Goal: Find specific page/section: Find specific page/section

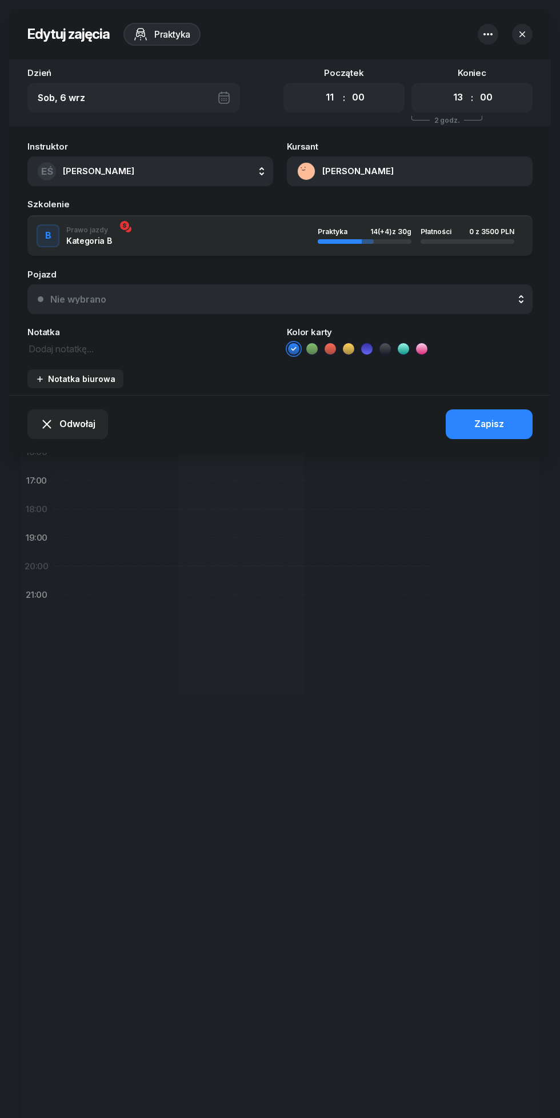
select select "11"
select select "13"
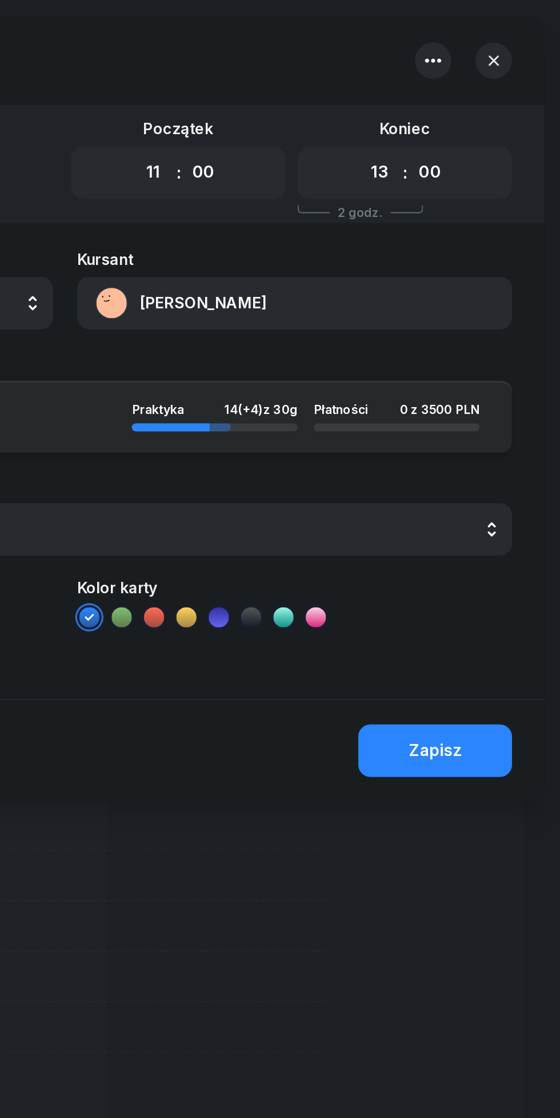
click at [522, 34] on icon "button" at bounding box center [522, 34] width 6 height 6
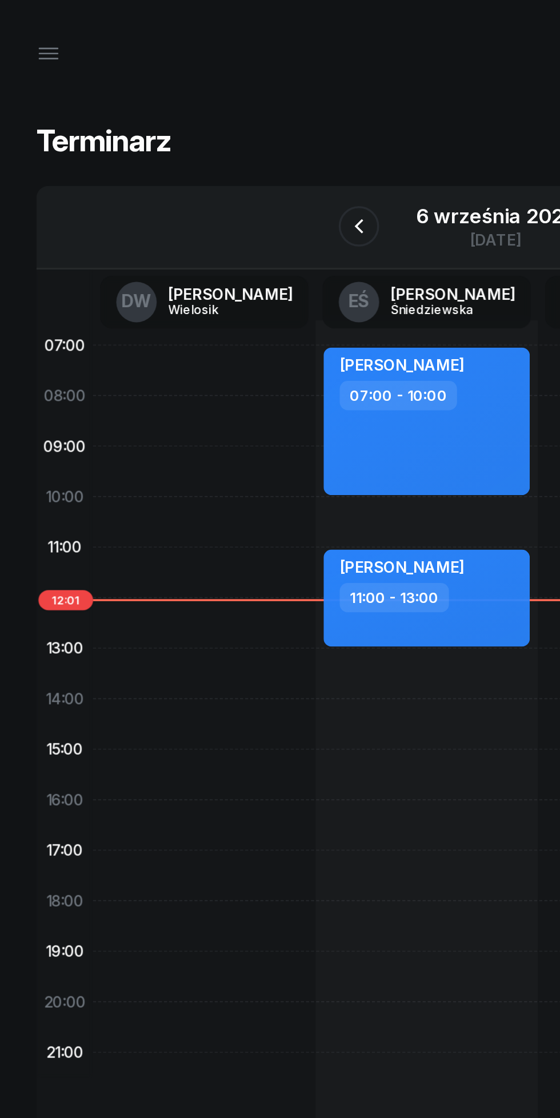
click at [26, 34] on icon "button" at bounding box center [28, 30] width 14 height 14
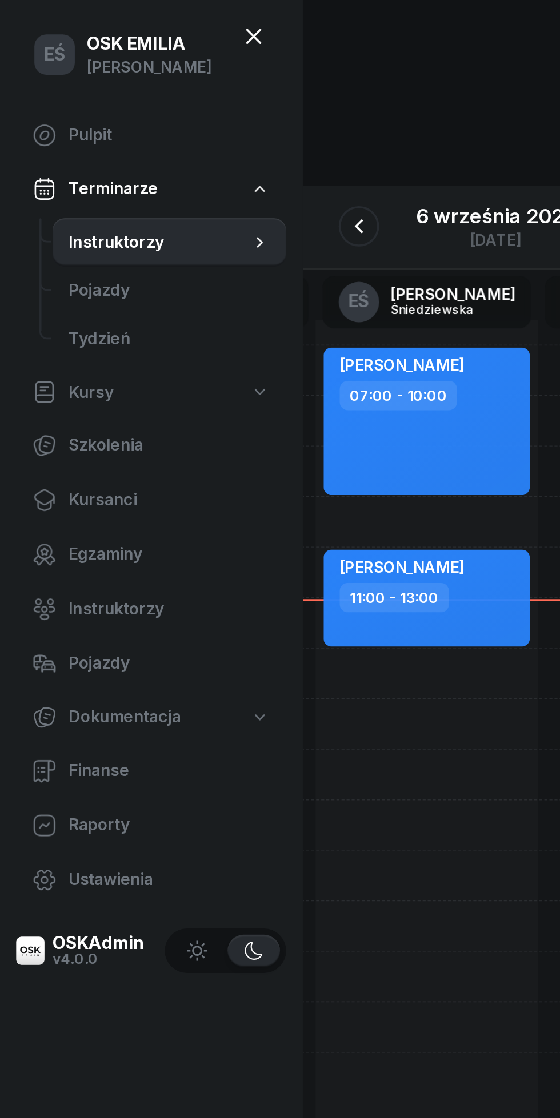
click at [55, 286] on span "Kursanci" at bounding box center [96, 282] width 114 height 15
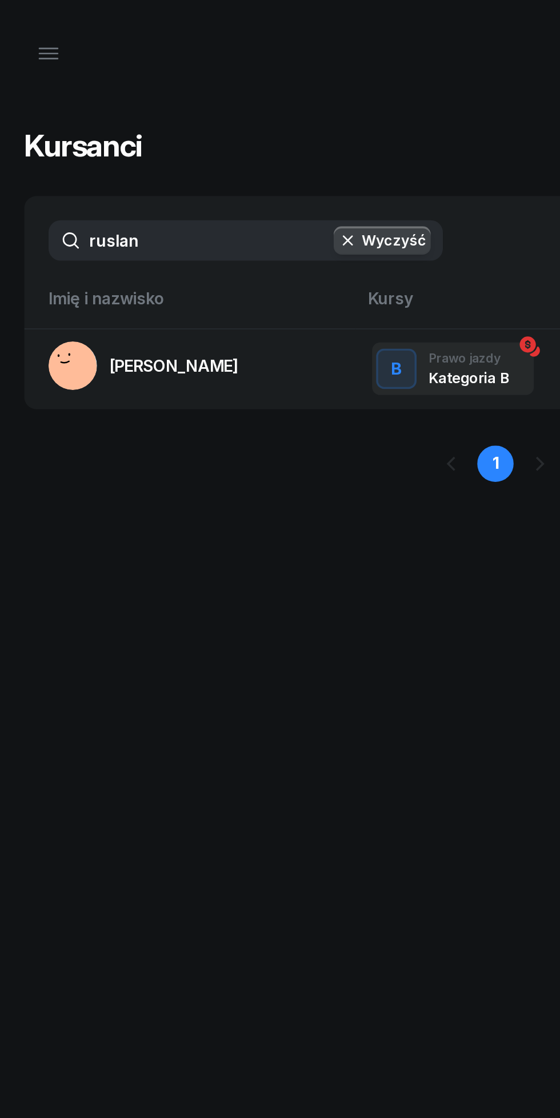
click at [121, 138] on input "ruslan" at bounding box center [138, 136] width 223 height 23
type input "r"
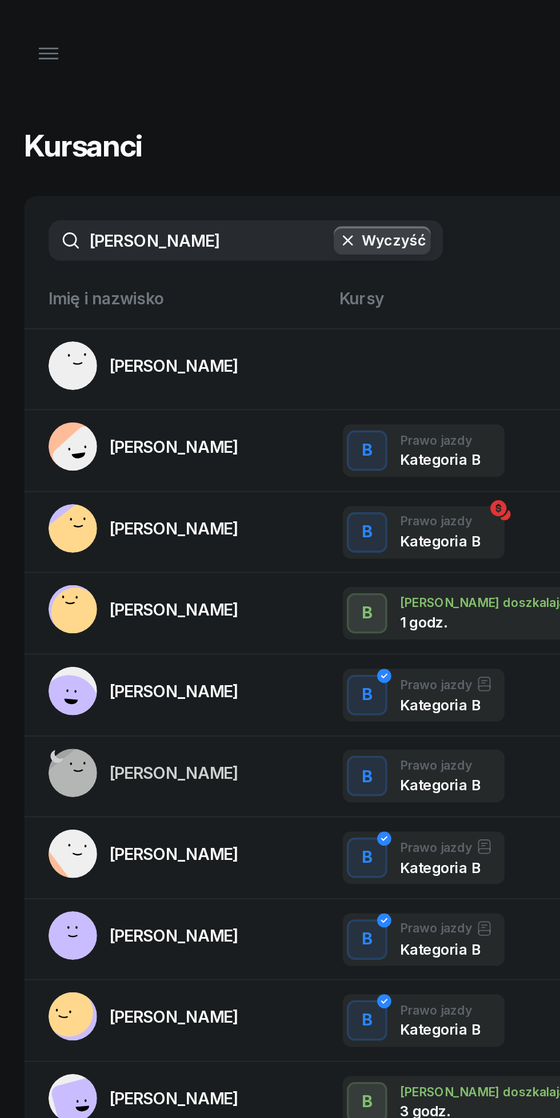
click at [96, 140] on input "[PERSON_NAME]" at bounding box center [138, 136] width 223 height 23
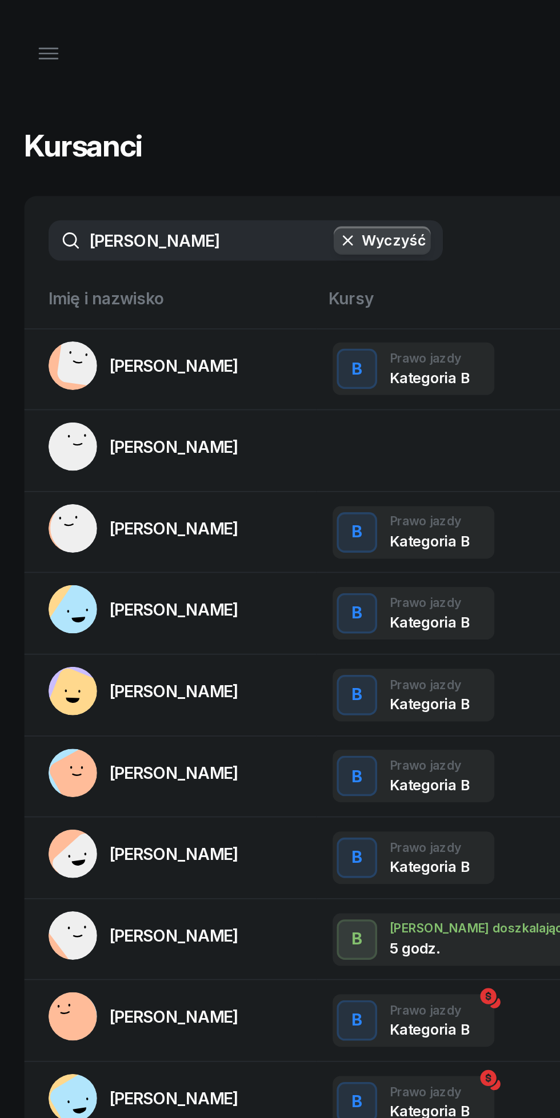
type input "[PERSON_NAME]"
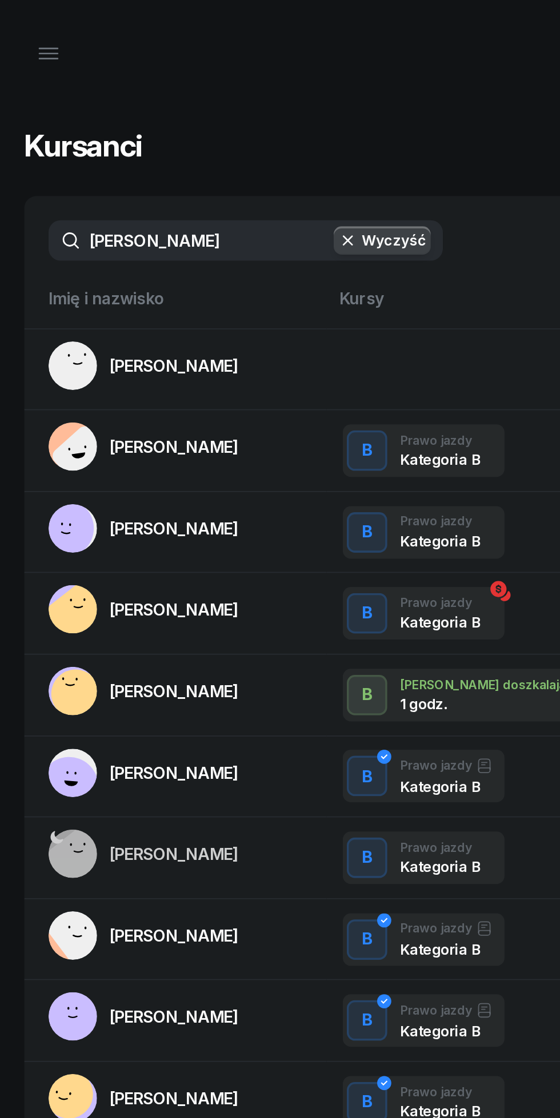
click at [85, 252] on span "[PERSON_NAME]" at bounding box center [98, 252] width 73 height 11
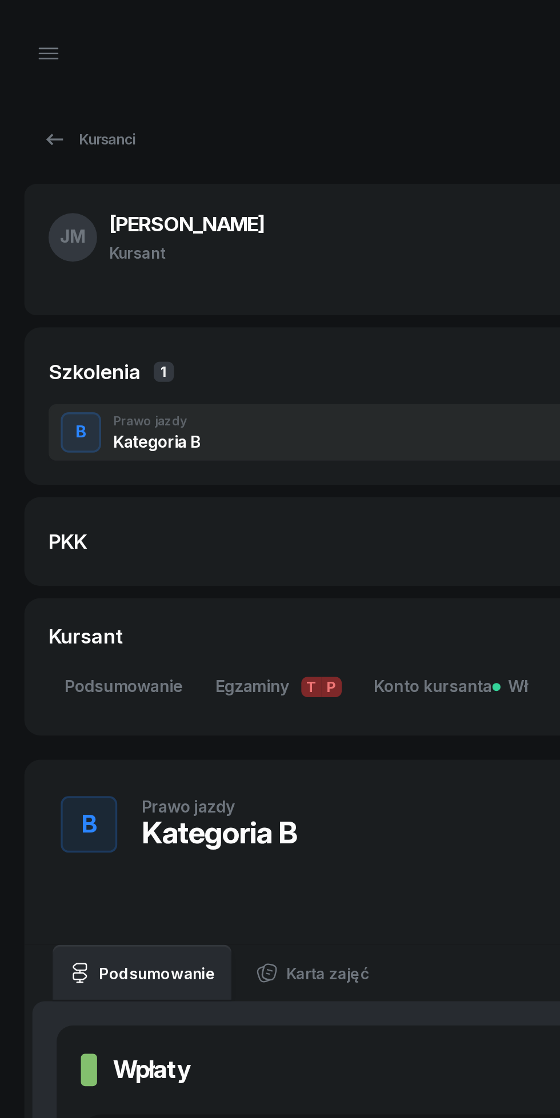
click at [259, 387] on span "Konto kursanta Wł" at bounding box center [254, 388] width 87 height 15
